Goal: Find specific page/section: Find specific page/section

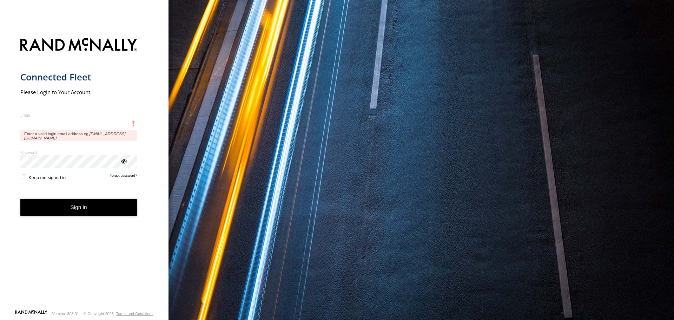
type input "**********"
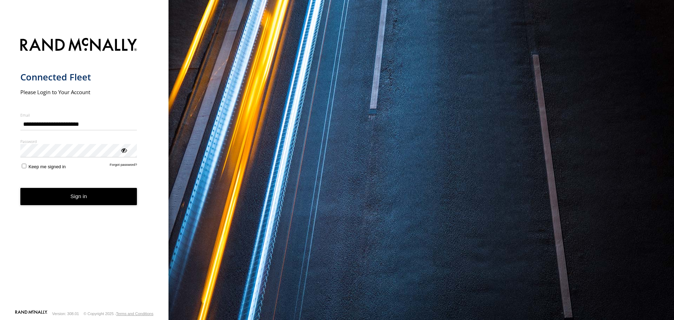
click at [50, 189] on button "Sign in" at bounding box center [78, 196] width 117 height 17
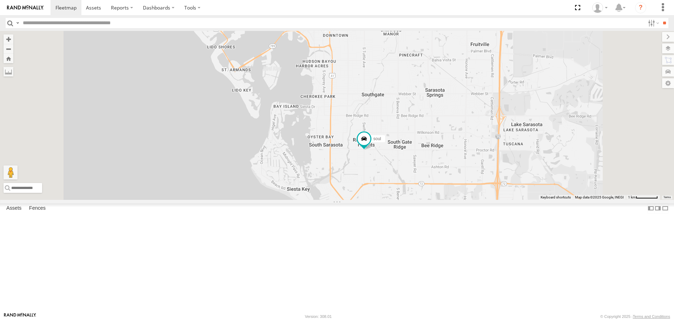
drag, startPoint x: 461, startPoint y: 217, endPoint x: 459, endPoint y: 146, distance: 70.9
click at [459, 146] on div "Tom 3 soul" at bounding box center [337, 115] width 674 height 168
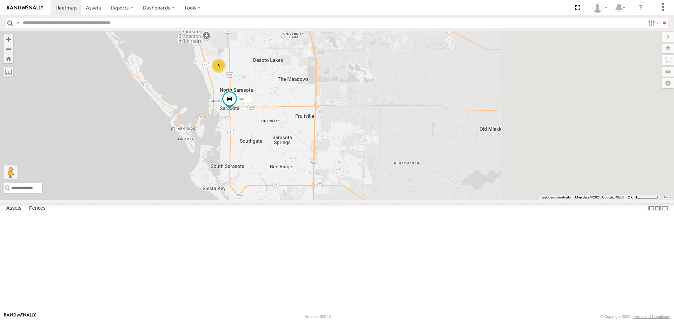
drag, startPoint x: 437, startPoint y: 203, endPoint x: 368, endPoint y: 222, distance: 71.4
click at [368, 199] on div "[PERSON_NAME] soul 3" at bounding box center [337, 115] width 674 height 168
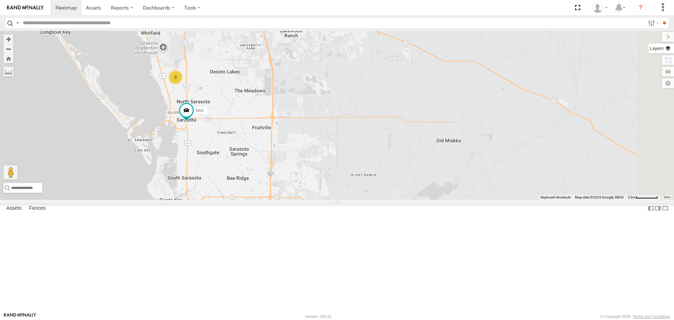
click at [668, 52] on label at bounding box center [661, 49] width 26 height 10
click at [0, 0] on div "Basemaps Roadmap Terrain Satellite Night" at bounding box center [0, 0] width 0 height 0
click at [0, 0] on span "Basemaps" at bounding box center [0, 0] width 0 height 0
click at [0, 0] on span "Roadmap" at bounding box center [0, 0] width 0 height 0
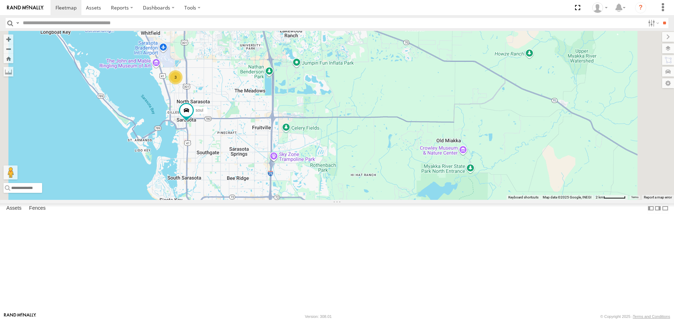
click at [0, 0] on span "Overlays" at bounding box center [0, 0] width 0 height 0
click at [0, 0] on span "Traffic" at bounding box center [0, 0] width 0 height 0
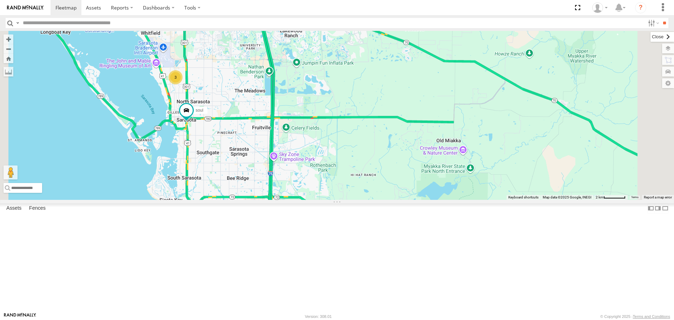
click at [650, 40] on label at bounding box center [662, 37] width 24 height 10
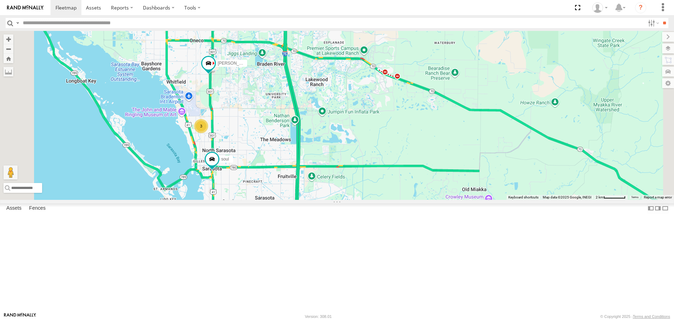
drag, startPoint x: 392, startPoint y: 152, endPoint x: 418, endPoint y: 202, distance: 56.8
click at [418, 199] on div "[PERSON_NAME] soul 3" at bounding box center [337, 115] width 674 height 168
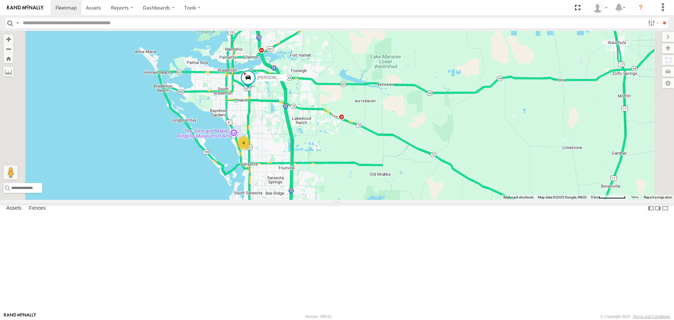
drag, startPoint x: 336, startPoint y: 132, endPoint x: 356, endPoint y: 175, distance: 47.0
click at [356, 174] on div "[PERSON_NAME] 4" at bounding box center [337, 115] width 674 height 168
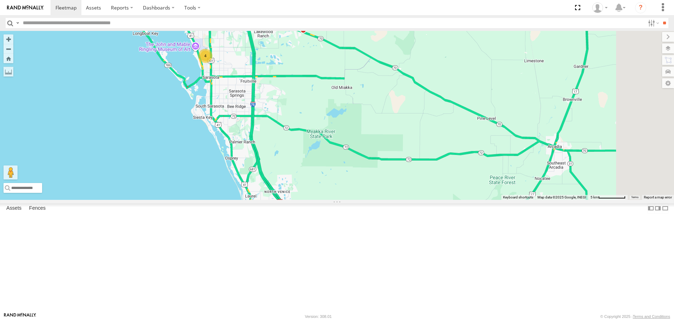
drag, startPoint x: 436, startPoint y: 250, endPoint x: 387, endPoint y: 142, distance: 119.2
click at [387, 142] on div "soul 4" at bounding box center [337, 115] width 674 height 168
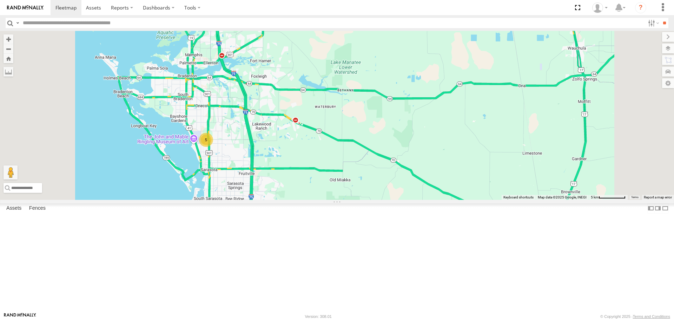
drag, startPoint x: 330, startPoint y: 128, endPoint x: 335, endPoint y: 234, distance: 106.4
click at [335, 199] on div "5" at bounding box center [337, 115] width 674 height 168
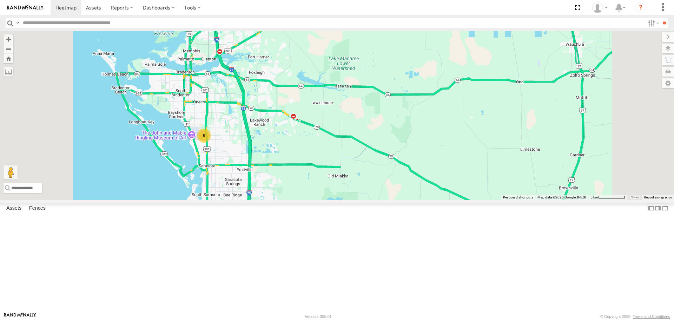
click at [211, 142] on div "5" at bounding box center [204, 135] width 14 height 14
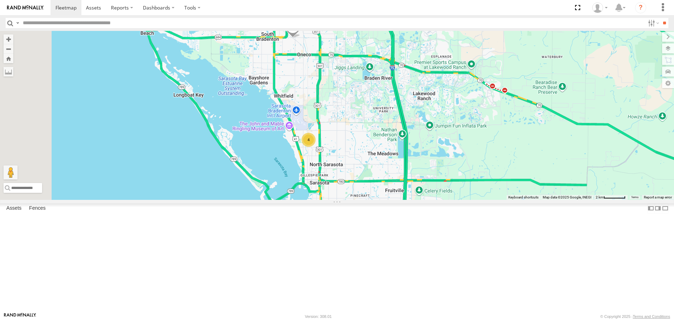
drag, startPoint x: 436, startPoint y: 139, endPoint x: 474, endPoint y: 157, distance: 42.2
click at [474, 157] on div "[PERSON_NAME] 4" at bounding box center [337, 115] width 674 height 168
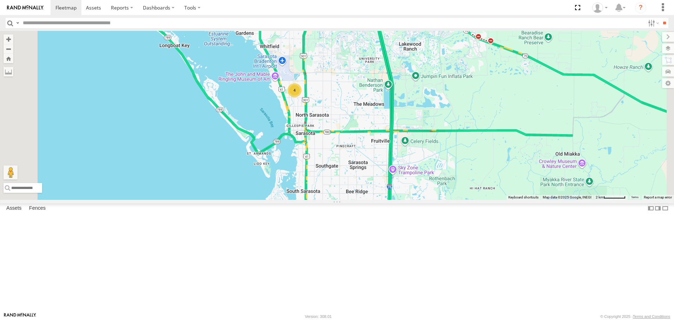
drag, startPoint x: 463, startPoint y: 180, endPoint x: 447, endPoint y: 124, distance: 58.2
click at [447, 124] on div "[PERSON_NAME] 4" at bounding box center [337, 115] width 674 height 168
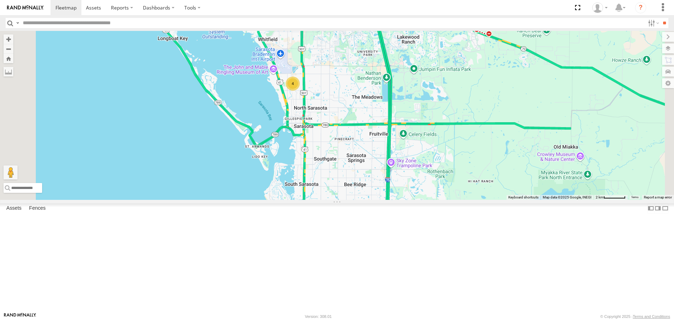
click at [300, 91] on div "4" at bounding box center [293, 83] width 14 height 14
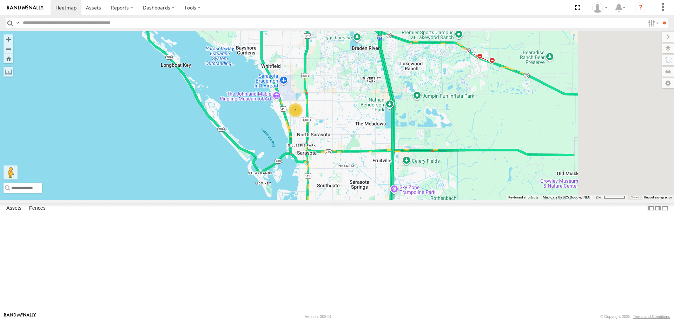
drag, startPoint x: 448, startPoint y: 189, endPoint x: 394, endPoint y: 178, distance: 55.2
click at [394, 178] on div "[PERSON_NAME] 4" at bounding box center [337, 115] width 674 height 168
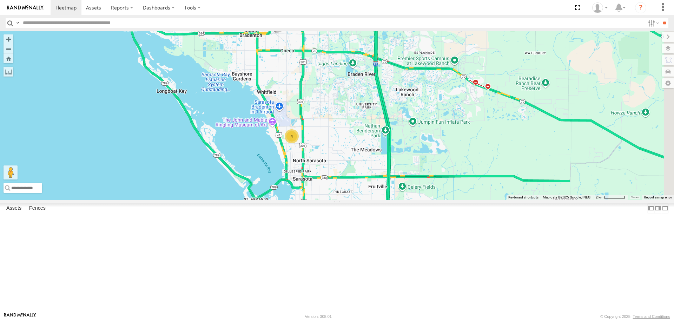
drag, startPoint x: 551, startPoint y: 141, endPoint x: 552, endPoint y: 171, distance: 30.2
click at [552, 171] on div "[PERSON_NAME] 4" at bounding box center [337, 115] width 674 height 168
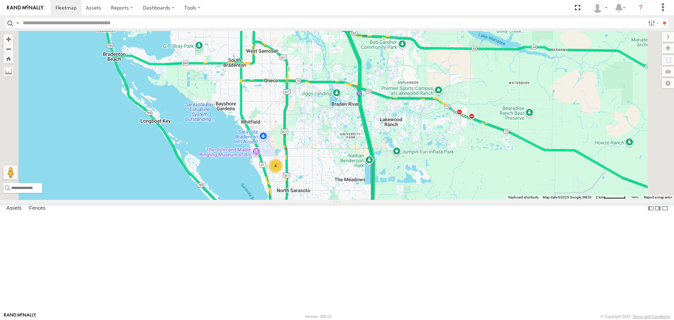
drag, startPoint x: 450, startPoint y: 153, endPoint x: 433, endPoint y: 205, distance: 55.3
click at [433, 199] on div "[PERSON_NAME] 4" at bounding box center [337, 115] width 674 height 168
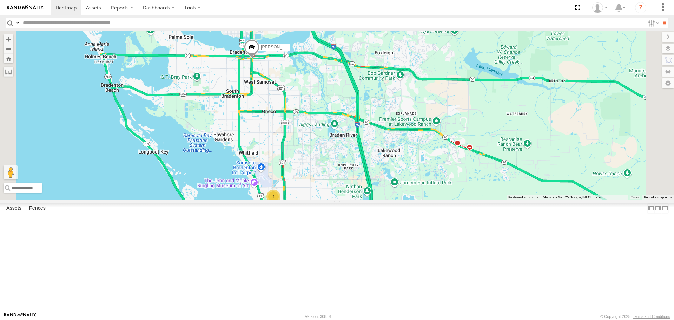
click at [433, 199] on div "[PERSON_NAME] 4" at bounding box center [337, 115] width 674 height 168
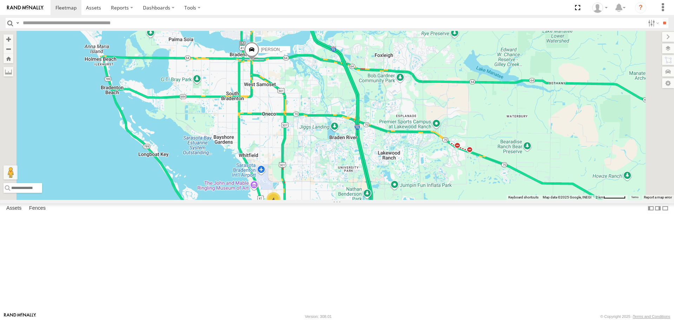
click at [430, 199] on div "[PERSON_NAME] 4" at bounding box center [337, 115] width 674 height 168
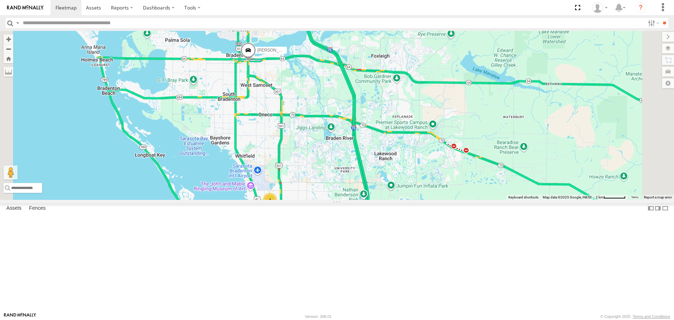
click at [277, 207] on div "4" at bounding box center [270, 200] width 14 height 14
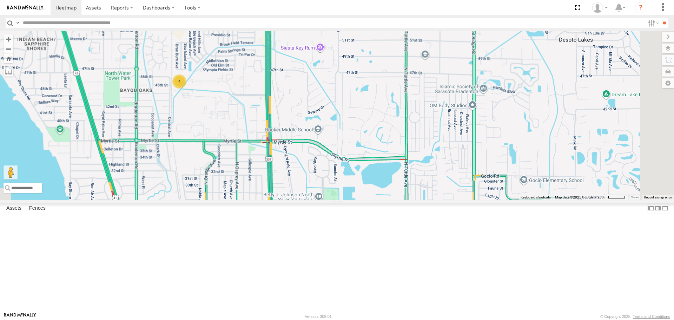
click at [186, 88] on div "4" at bounding box center [179, 81] width 14 height 14
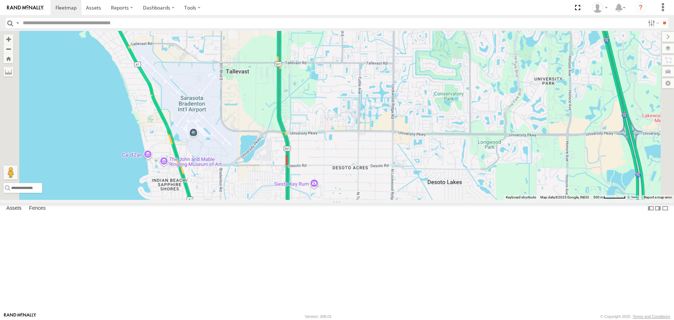
drag, startPoint x: 303, startPoint y: 173, endPoint x: 339, endPoint y: 261, distance: 95.6
click at [339, 199] on div "[PERSON_NAME]" at bounding box center [337, 115] width 674 height 168
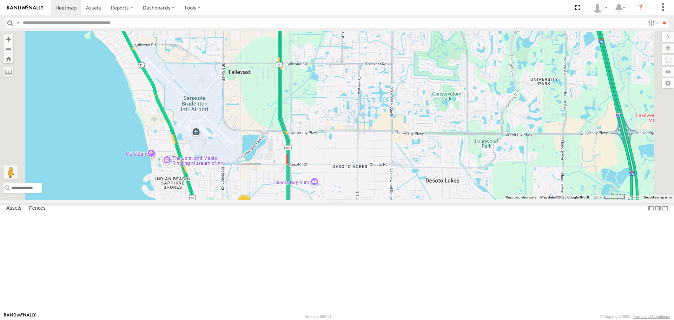
click at [298, 135] on div "4" at bounding box center [337, 115] width 674 height 168
drag, startPoint x: 300, startPoint y: 196, endPoint x: 300, endPoint y: 201, distance: 4.6
click at [300, 199] on div "4" at bounding box center [337, 115] width 674 height 168
drag, startPoint x: 287, startPoint y: 102, endPoint x: 286, endPoint y: 188, distance: 85.3
click at [287, 190] on div "4" at bounding box center [337, 115] width 674 height 168
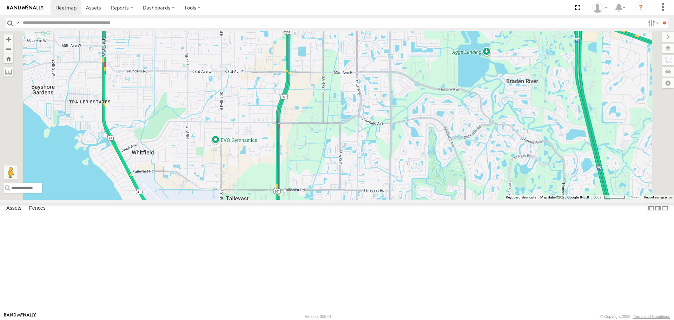
drag, startPoint x: 303, startPoint y: 189, endPoint x: 299, endPoint y: 199, distance: 10.7
click at [301, 199] on div "4" at bounding box center [337, 115] width 674 height 168
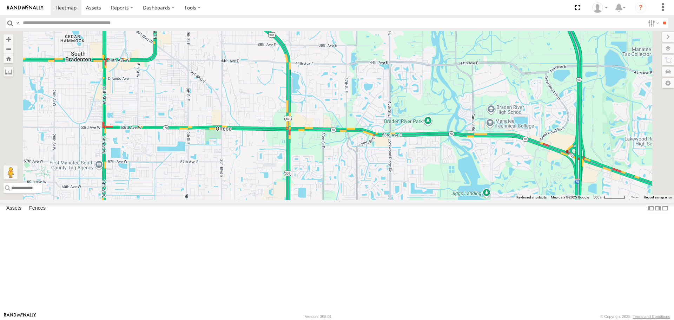
drag, startPoint x: 302, startPoint y: 167, endPoint x: 326, endPoint y: 267, distance: 102.5
click at [328, 199] on div "4" at bounding box center [337, 115] width 674 height 168
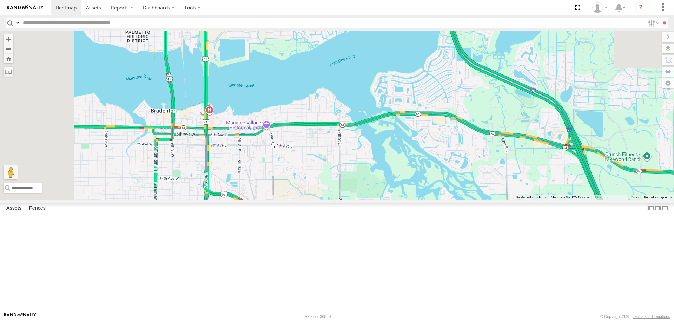
drag, startPoint x: 301, startPoint y: 193, endPoint x: 320, endPoint y: 274, distance: 83.2
click at [320, 199] on div "4" at bounding box center [337, 115] width 674 height 168
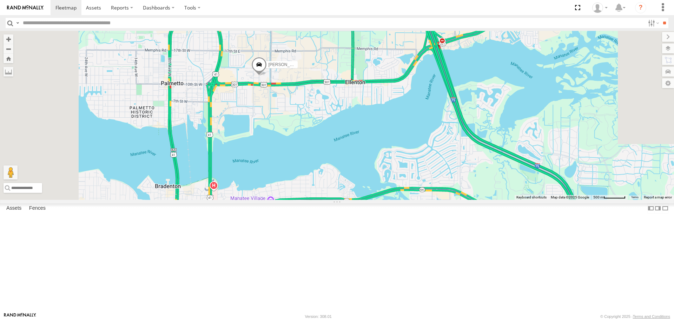
drag, startPoint x: 313, startPoint y: 262, endPoint x: 307, endPoint y: 241, distance: 22.3
click at [307, 199] on div "4 Tom" at bounding box center [337, 115] width 674 height 168
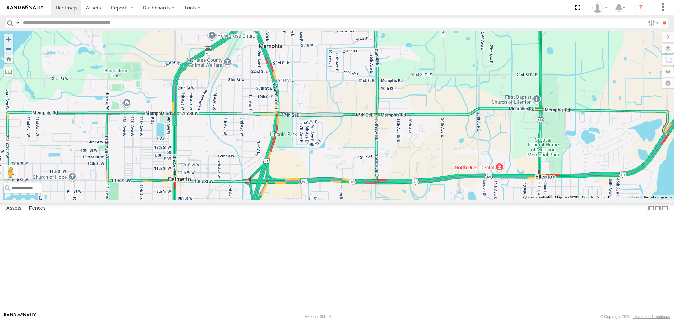
drag, startPoint x: 352, startPoint y: 176, endPoint x: 362, endPoint y: 86, distance: 90.0
click at [363, 88] on div at bounding box center [337, 115] width 674 height 168
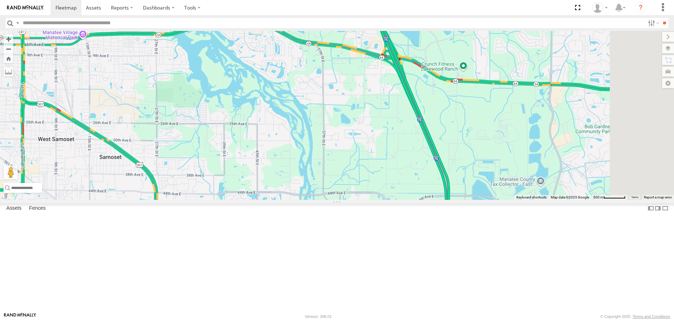
drag, startPoint x: 447, startPoint y: 165, endPoint x: 226, endPoint y: 171, distance: 220.4
click at [266, 193] on div at bounding box center [337, 115] width 674 height 168
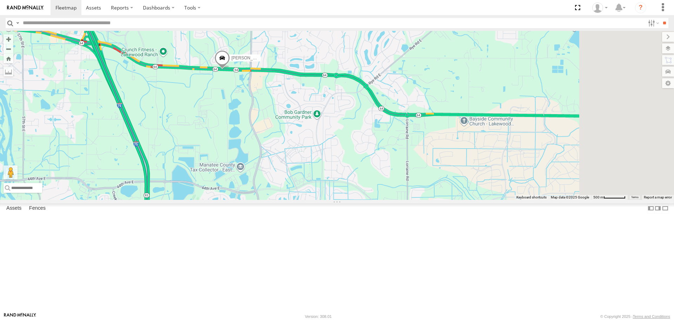
drag, startPoint x: 555, startPoint y: 207, endPoint x: 353, endPoint y: 166, distance: 205.9
click at [354, 166] on div "[PERSON_NAME]" at bounding box center [337, 115] width 674 height 168
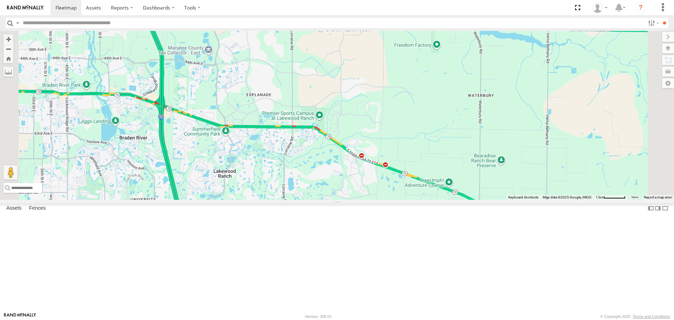
drag, startPoint x: 454, startPoint y: 141, endPoint x: 436, endPoint y: 74, distance: 69.7
click at [437, 75] on div "[PERSON_NAME]" at bounding box center [337, 115] width 674 height 168
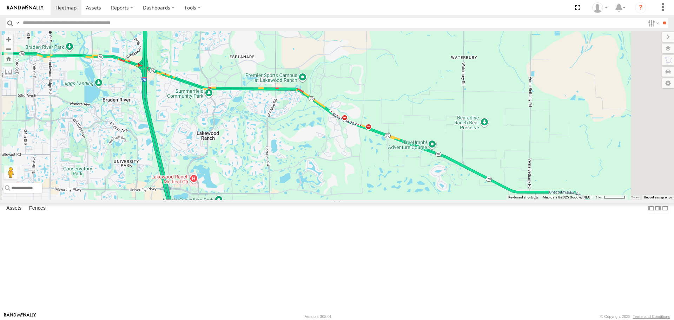
click at [432, 177] on div "[PERSON_NAME]" at bounding box center [337, 115] width 674 height 168
click at [432, 174] on div "[PERSON_NAME]" at bounding box center [337, 115] width 674 height 168
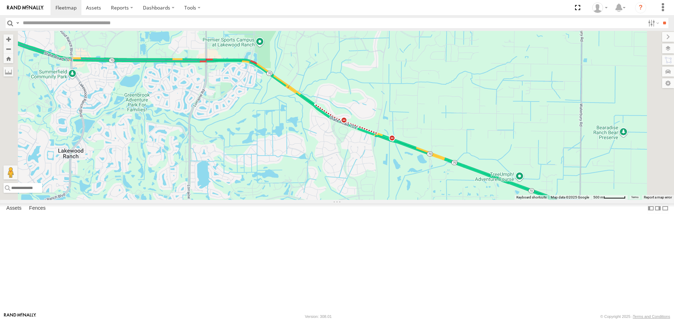
click at [432, 174] on div "[PERSON_NAME]" at bounding box center [337, 115] width 674 height 168
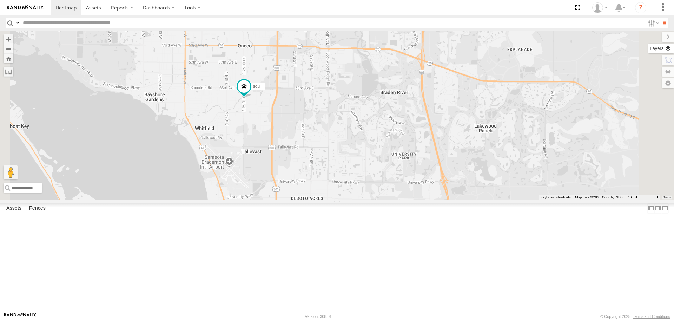
click at [668, 49] on label at bounding box center [661, 49] width 26 height 10
click at [0, 0] on label "Basemaps" at bounding box center [0, 0] width 0 height 0
click at [0, 0] on span "Roadmap" at bounding box center [0, 0] width 0 height 0
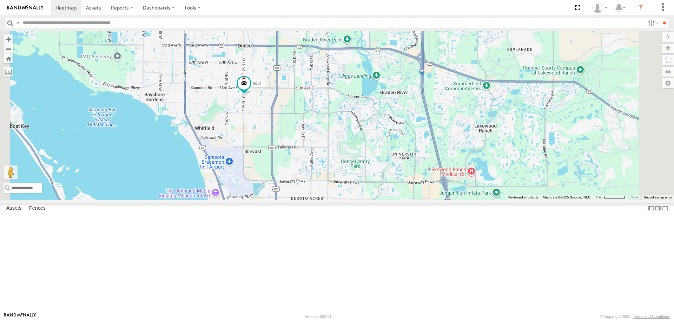
click at [0, 0] on span "Overlays" at bounding box center [0, 0] width 0 height 0
click at [0, 0] on span "Traffic" at bounding box center [0, 0] width 0 height 0
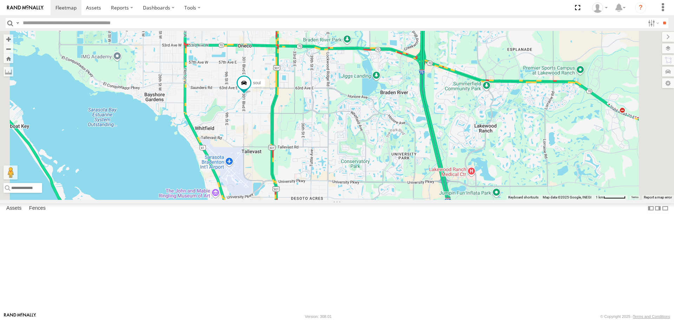
click at [662, 38] on label at bounding box center [668, 37] width 12 height 10
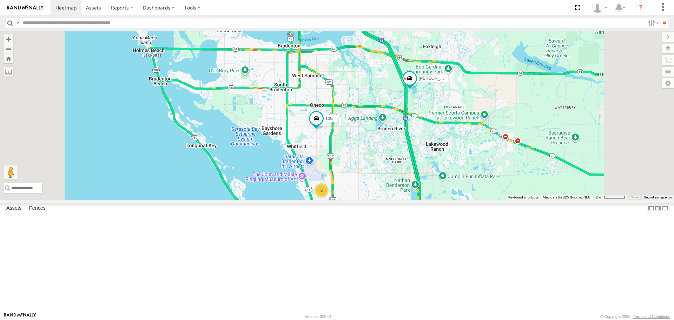
drag, startPoint x: 481, startPoint y: 190, endPoint x: 476, endPoint y: 201, distance: 12.1
click at [479, 199] on div "[PERSON_NAME] soul 3" at bounding box center [337, 115] width 674 height 168
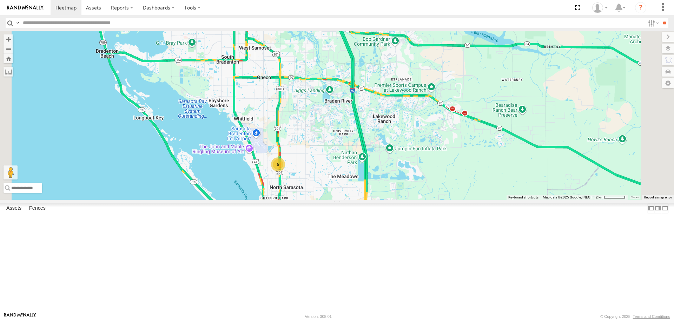
drag, startPoint x: 365, startPoint y: 175, endPoint x: 347, endPoint y: 143, distance: 36.7
click at [347, 143] on div "5" at bounding box center [337, 115] width 674 height 168
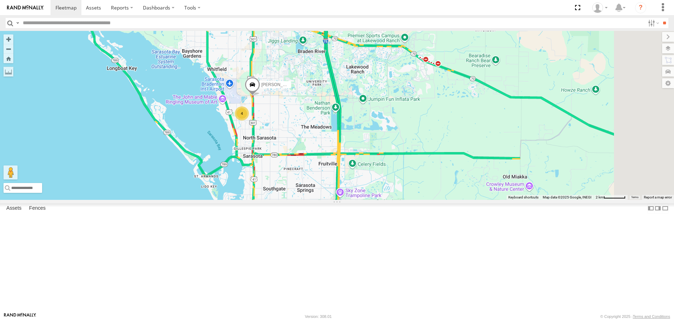
drag, startPoint x: 275, startPoint y: 124, endPoint x: 279, endPoint y: 159, distance: 35.6
click at [279, 155] on div "[PERSON_NAME] 4" at bounding box center [337, 115] width 674 height 168
click at [279, 159] on div "[PERSON_NAME] 4" at bounding box center [337, 115] width 674 height 168
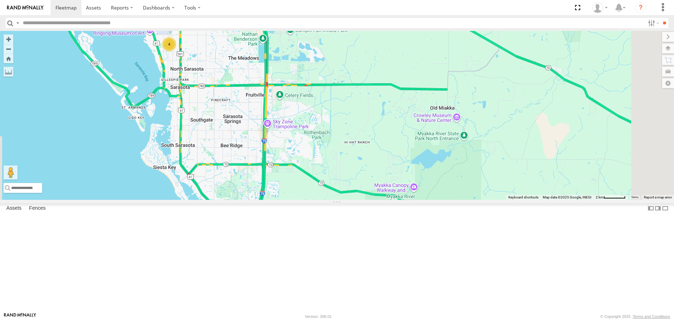
drag, startPoint x: 337, startPoint y: 274, endPoint x: 249, endPoint y: 83, distance: 210.1
click at [249, 83] on div "[PERSON_NAME] 4" at bounding box center [337, 115] width 674 height 168
click at [325, 199] on div "5" at bounding box center [337, 115] width 674 height 168
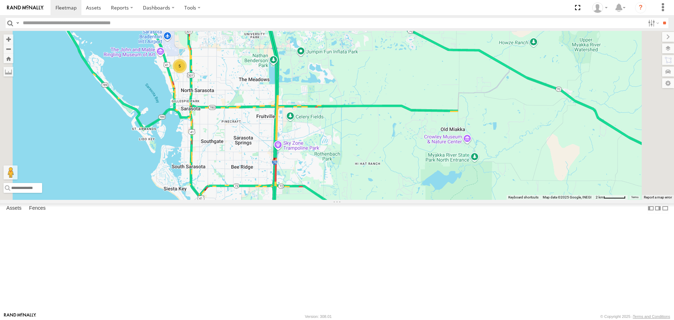
drag, startPoint x: 345, startPoint y: 245, endPoint x: 346, endPoint y: 250, distance: 5.2
click at [346, 199] on div "5" at bounding box center [337, 115] width 674 height 168
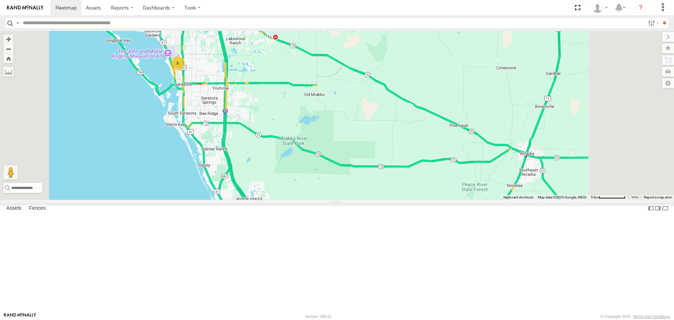
drag, startPoint x: 444, startPoint y: 223, endPoint x: 412, endPoint y: 173, distance: 59.5
click at [412, 173] on div "5" at bounding box center [337, 115] width 674 height 168
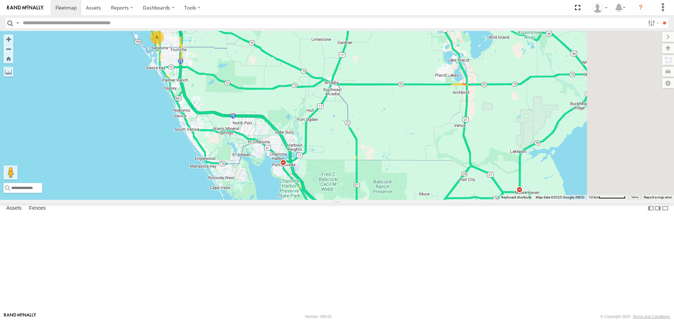
drag, startPoint x: 489, startPoint y: 205, endPoint x: 383, endPoint y: 157, distance: 116.2
click at [387, 161] on div "5" at bounding box center [337, 115] width 674 height 168
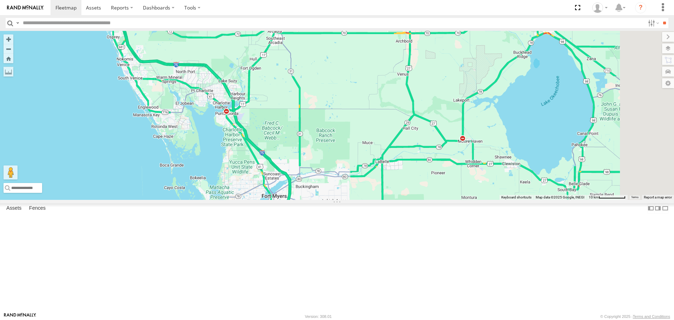
drag, startPoint x: 372, startPoint y: 203, endPoint x: 352, endPoint y: 153, distance: 53.8
click at [352, 153] on div "5" at bounding box center [337, 115] width 674 height 168
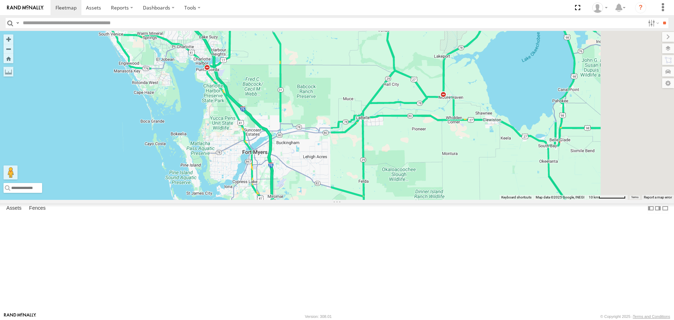
click at [530, 154] on div "5" at bounding box center [337, 115] width 674 height 168
click at [531, 149] on div "5" at bounding box center [337, 115] width 674 height 168
click at [530, 151] on div "5" at bounding box center [337, 115] width 674 height 168
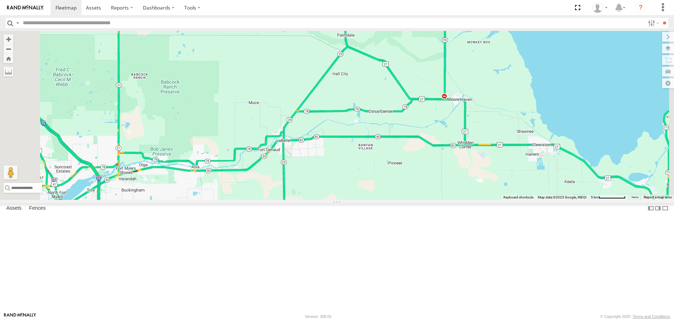
click at [530, 151] on div at bounding box center [337, 115] width 674 height 168
click at [534, 153] on div at bounding box center [337, 115] width 674 height 168
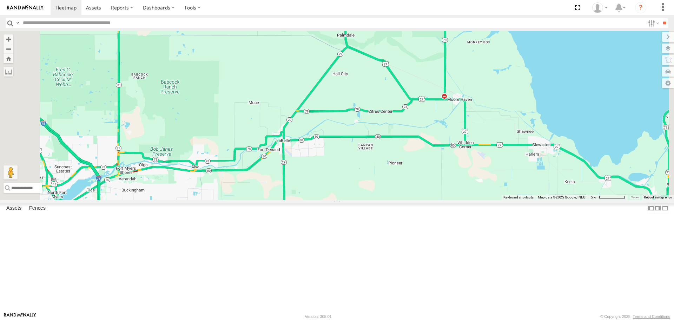
click at [534, 153] on div at bounding box center [337, 115] width 674 height 168
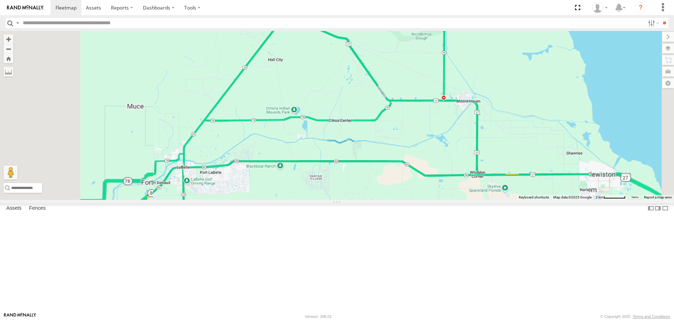
click at [530, 153] on div at bounding box center [337, 115] width 674 height 168
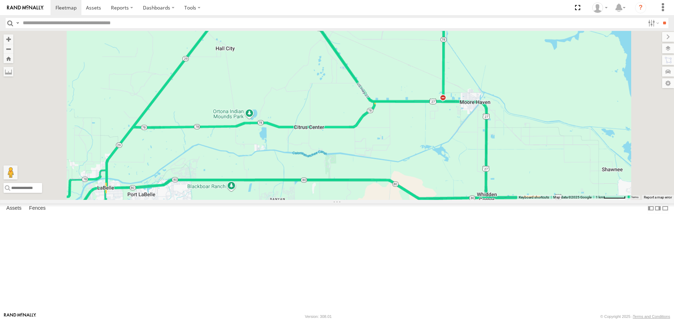
click at [530, 153] on div at bounding box center [337, 115] width 674 height 168
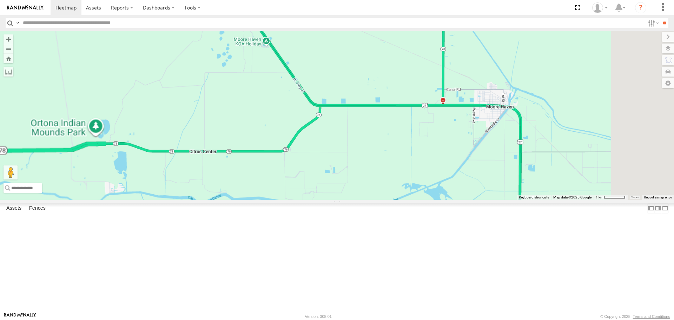
click at [530, 153] on div at bounding box center [337, 115] width 674 height 168
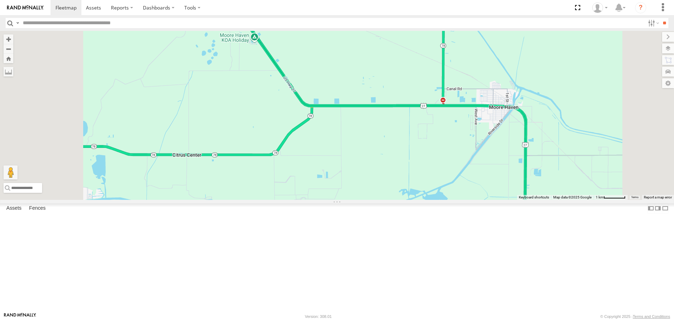
click at [530, 153] on div at bounding box center [337, 115] width 674 height 168
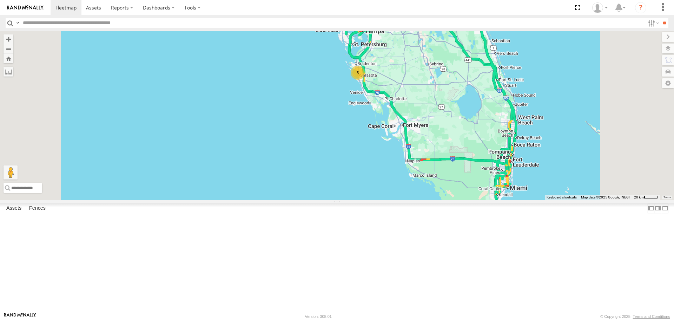
click at [365, 80] on div "5" at bounding box center [358, 73] width 14 height 14
